Goal: Information Seeking & Learning: Learn about a topic

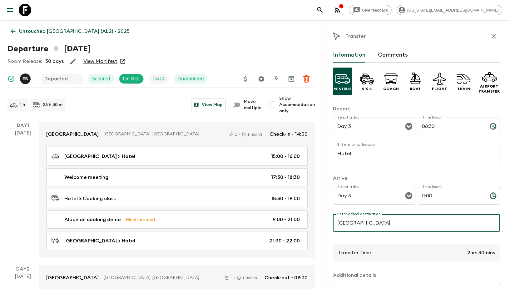
click at [27, 7] on icon at bounding box center [25, 10] width 13 height 13
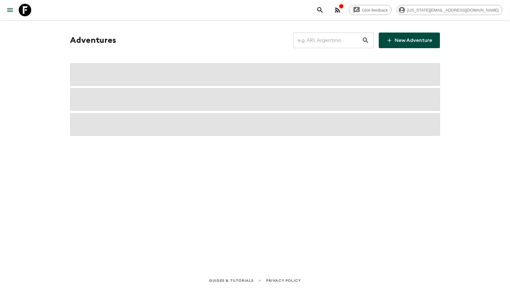
click at [27, 7] on icon at bounding box center [25, 10] width 13 height 13
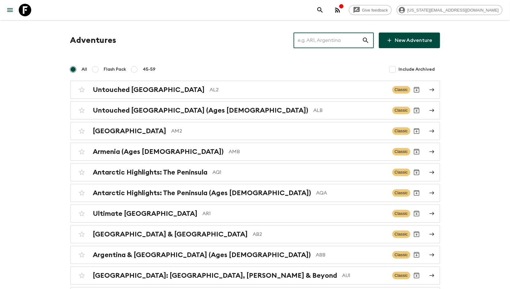
click at [339, 39] on input "text" at bounding box center [328, 41] width 68 height 18
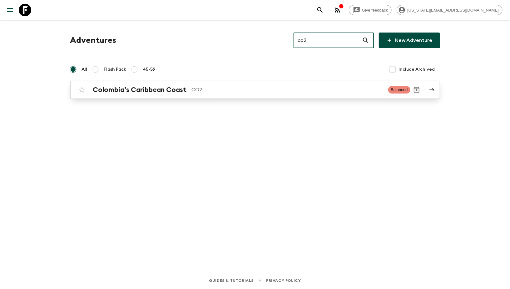
type input "co2"
click at [242, 89] on p "CO2" at bounding box center [288, 90] width 192 height 8
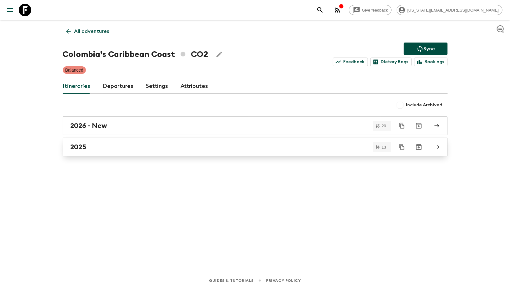
click at [150, 141] on link "2025" at bounding box center [255, 147] width 385 height 19
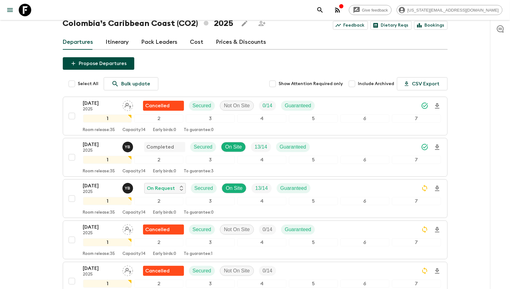
scroll to position [24, 0]
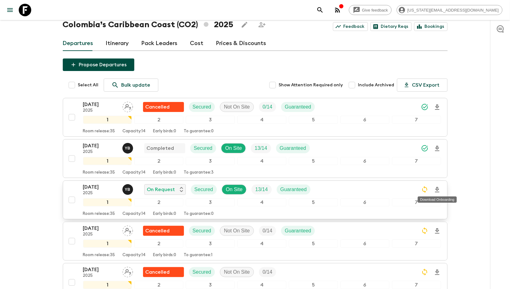
click at [437, 187] on icon "Download Onboarding" at bounding box center [437, 189] width 4 height 5
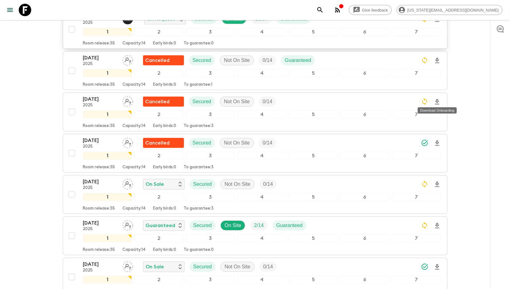
scroll to position [195, 0]
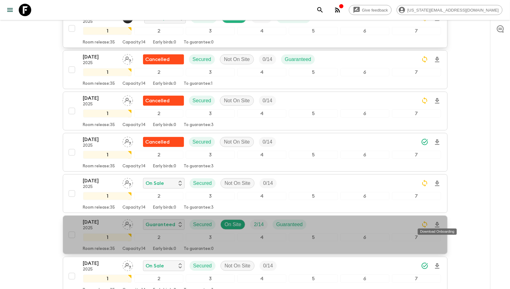
click at [439, 222] on icon "Download Onboarding" at bounding box center [437, 224] width 4 height 5
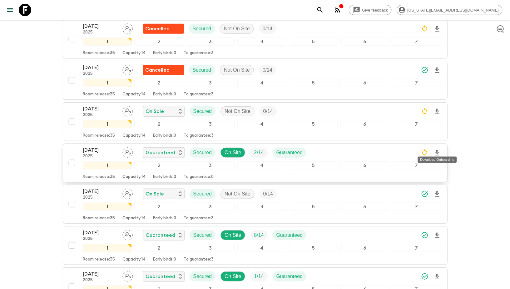
scroll to position [271, 0]
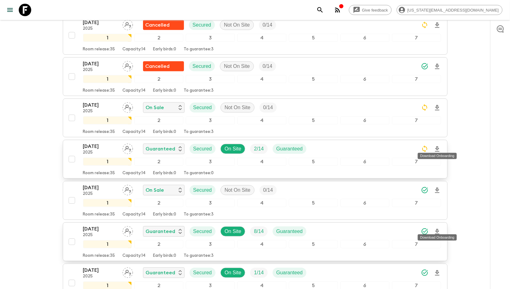
click at [437, 229] on icon "Download Onboarding" at bounding box center [437, 231] width 4 height 5
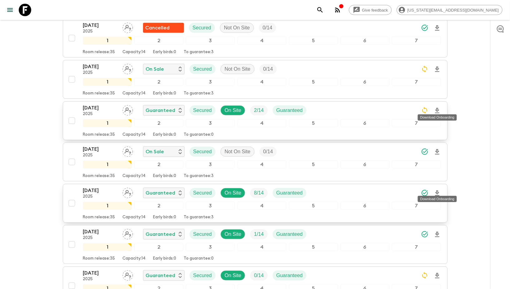
scroll to position [314, 0]
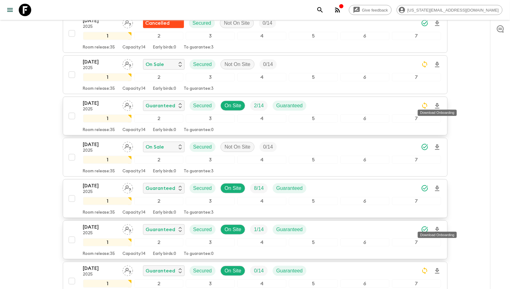
click at [439, 227] on icon "Download Onboarding" at bounding box center [437, 229] width 4 height 5
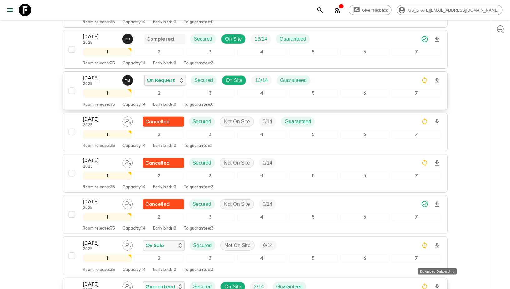
scroll to position [0, 0]
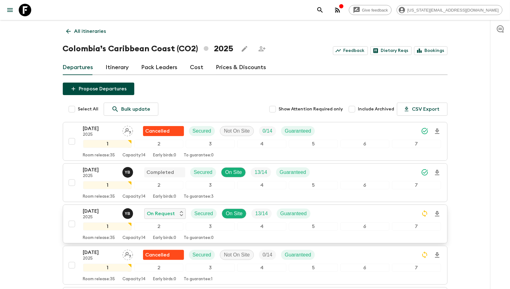
click at [76, 31] on p "All itineraries" at bounding box center [90, 32] width 32 height 8
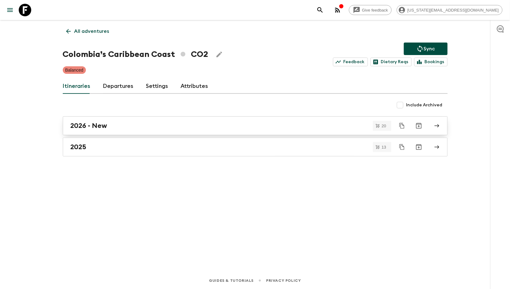
click at [81, 127] on h2 "2026 - New" at bounding box center [89, 126] width 37 height 8
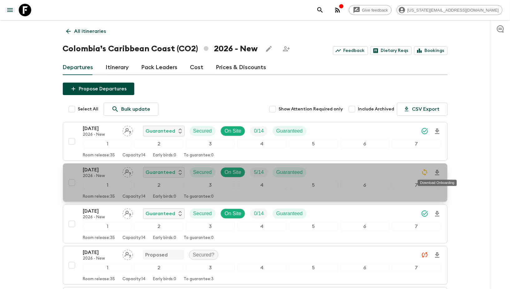
click at [439, 170] on icon "Download Onboarding" at bounding box center [438, 173] width 8 height 8
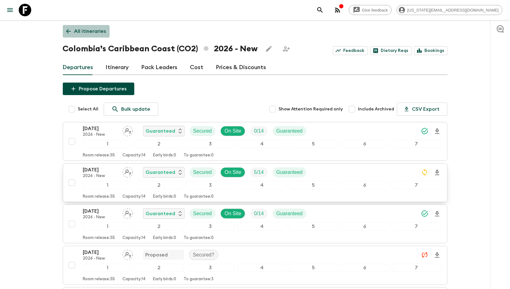
click at [71, 32] on icon at bounding box center [68, 31] width 7 height 7
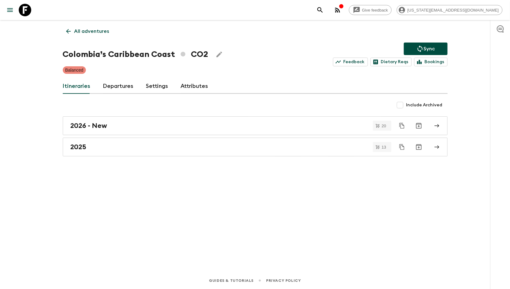
click at [23, 5] on icon at bounding box center [25, 10] width 13 height 13
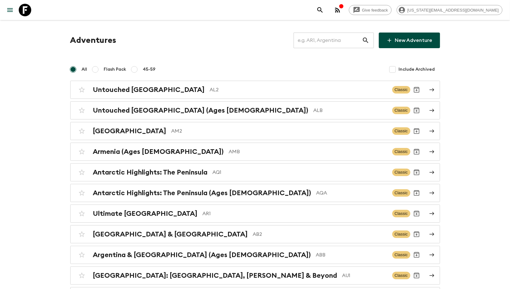
click at [325, 42] on input "text" at bounding box center [328, 41] width 68 height 18
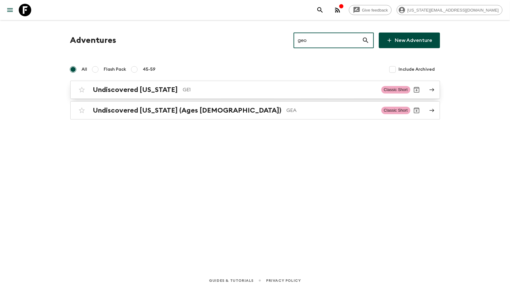
type input "geo"
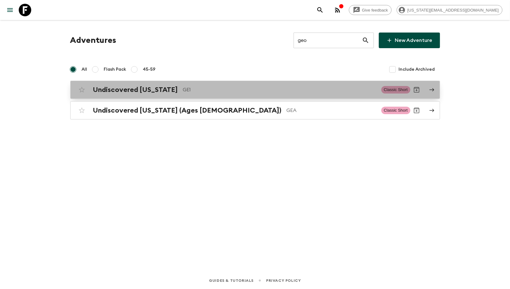
click at [155, 91] on h2 "Undiscovered [US_STATE]" at bounding box center [135, 90] width 85 height 8
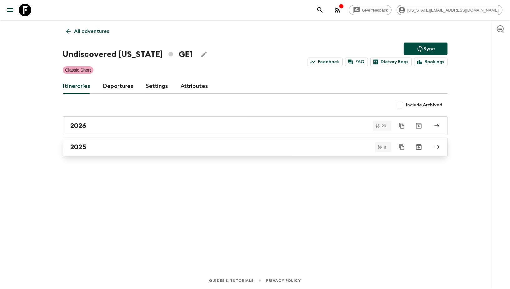
click at [81, 146] on h2 "2025" at bounding box center [79, 147] width 16 height 8
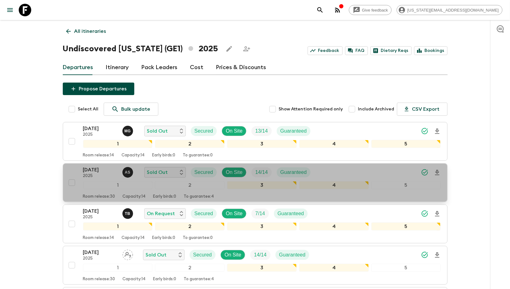
click at [83, 163] on button "[DATE] 2025 A S Sold Out Secured On Site 14 / 14 Guaranteed 1 2 3 4 5 Room rele…" at bounding box center [255, 182] width 385 height 39
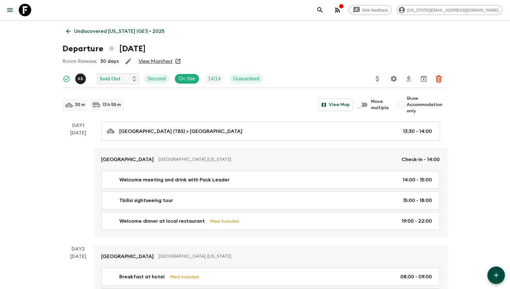
drag, startPoint x: 88, startPoint y: 158, endPoint x: 67, endPoint y: 158, distance: 20.6
click at [67, 158] on div "Day 1 [DATE]" at bounding box center [78, 180] width 31 height 116
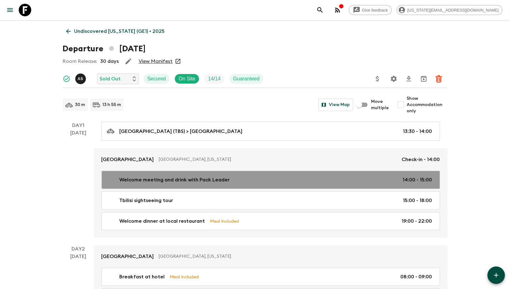
click at [257, 179] on div "Welcome meeting and drink with Pack Leader 14:00 - 15:00" at bounding box center [270, 180] width 326 height 8
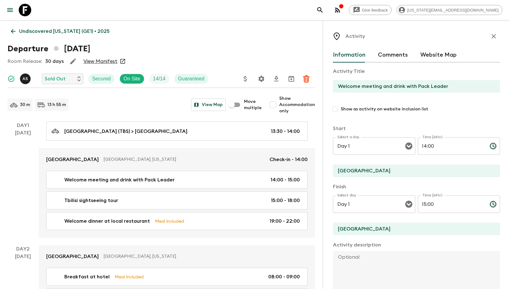
click at [22, 180] on div "[DATE]" at bounding box center [23, 183] width 16 height 108
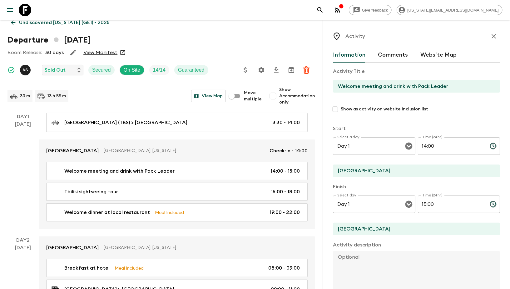
scroll to position [9, 0]
